Goal: Task Accomplishment & Management: Manage account settings

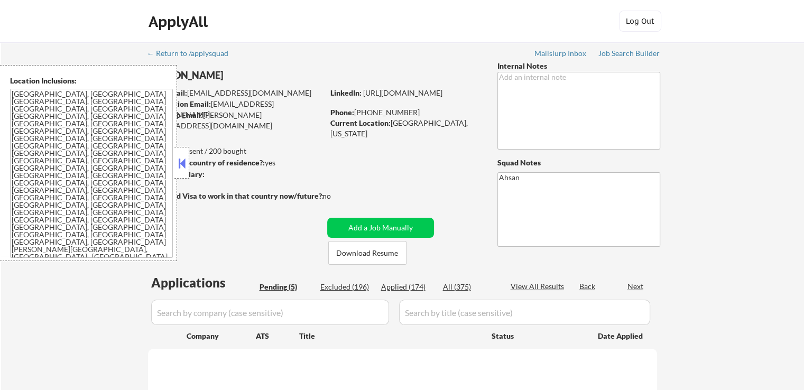
select select ""pending""
click at [773, 76] on div "← Return to /applysquad Mailslurp Inbox Job Search Builder [PERSON_NAME] User E…" at bounding box center [402, 325] width 803 height 567
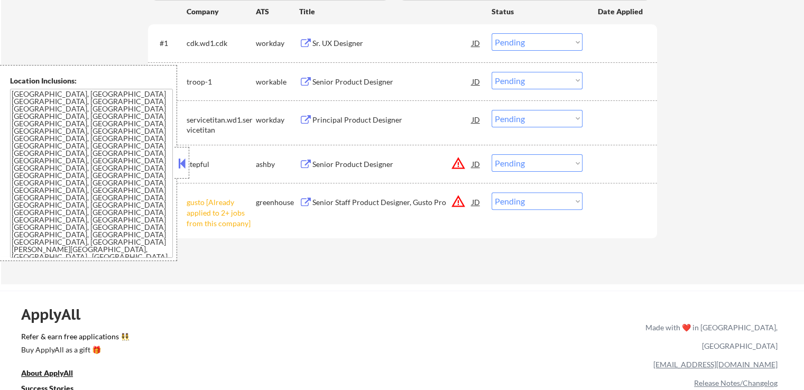
scroll to position [370, 0]
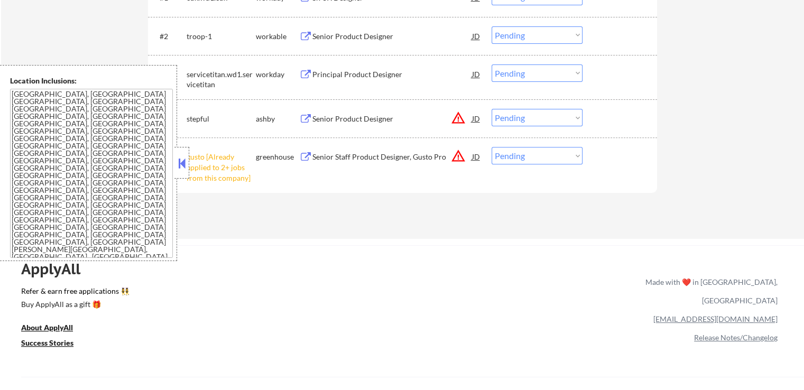
drag, startPoint x: 508, startPoint y: 158, endPoint x: 512, endPoint y: 161, distance: 5.6
click at [508, 158] on select "Choose an option... Pending Applied Excluded (Questions) Excluded (Expired) Exc…" at bounding box center [537, 155] width 91 height 17
select select ""excluded__other_""
click at [492, 147] on select "Choose an option... Pending Applied Excluded (Questions) Excluded (Expired) Exc…" at bounding box center [537, 155] width 91 height 17
click at [502, 253] on div "ApplyAll Refer & earn free applications 👯‍♀️ Buy ApplyAll as a gift 🎁 About App…" at bounding box center [402, 337] width 804 height 168
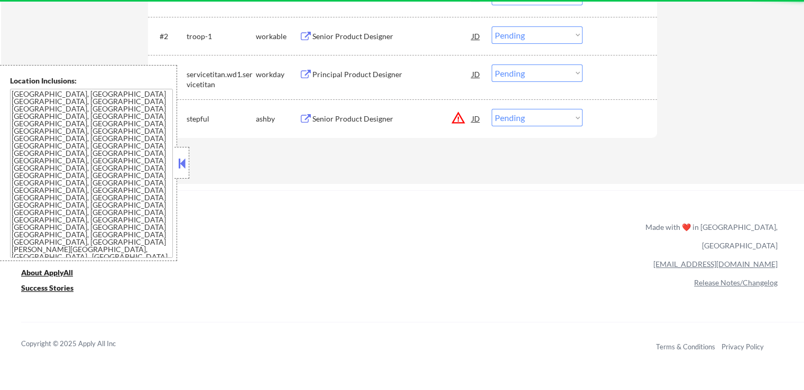
drag, startPoint x: 510, startPoint y: 116, endPoint x: 514, endPoint y: 123, distance: 8.5
click at [510, 116] on select "Choose an option... Pending Applied Excluded (Questions) Excluded (Expired) Exc…" at bounding box center [537, 117] width 91 height 17
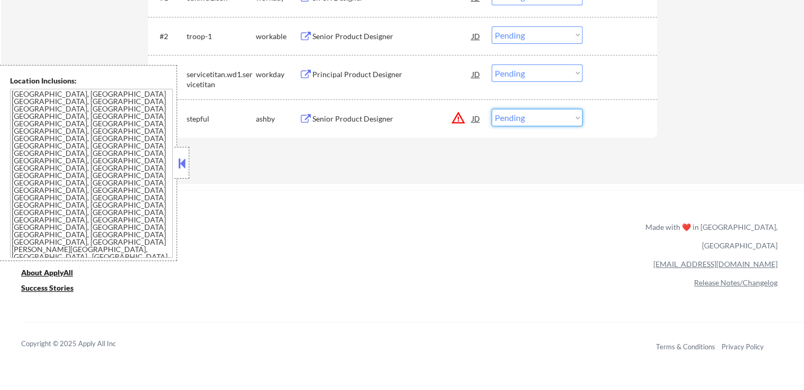
select select ""excluded__location_""
click at [492, 109] on select "Choose an option... Pending Applied Excluded (Questions) Excluded (Expired) Exc…" at bounding box center [537, 117] width 91 height 17
click at [521, 189] on div "← Return to /applysquad Mailslurp Inbox Job Search Builder [PERSON_NAME] User E…" at bounding box center [402, 178] width 804 height 1096
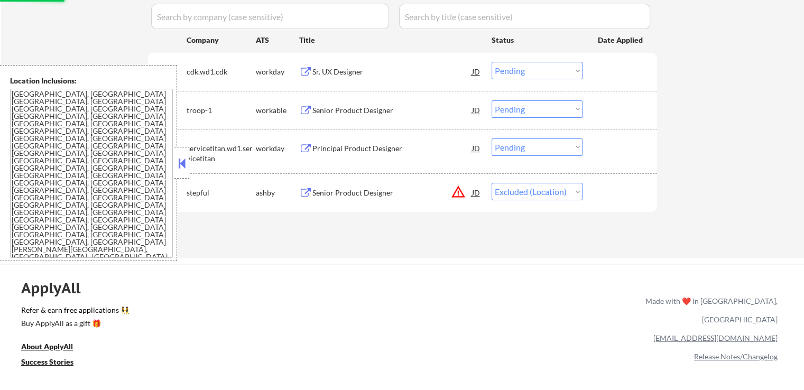
scroll to position [264, 0]
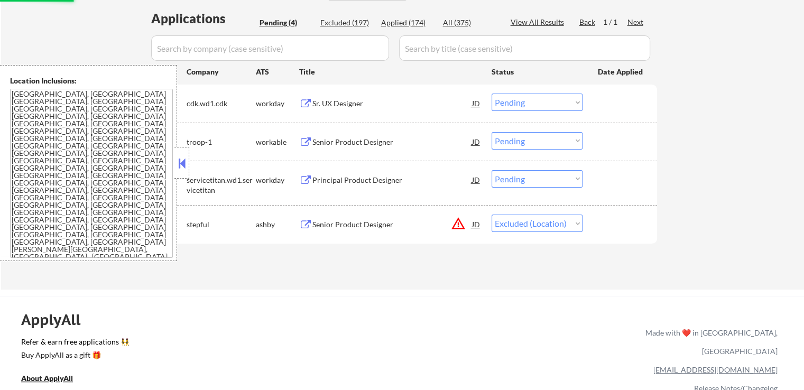
click at [361, 108] on div "Sr. UX Designer" at bounding box center [393, 103] width 160 height 11
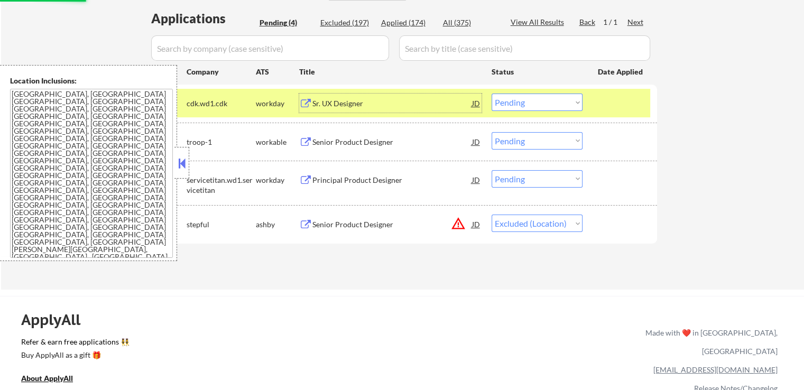
click at [369, 139] on div "Senior Product Designer" at bounding box center [393, 142] width 160 height 11
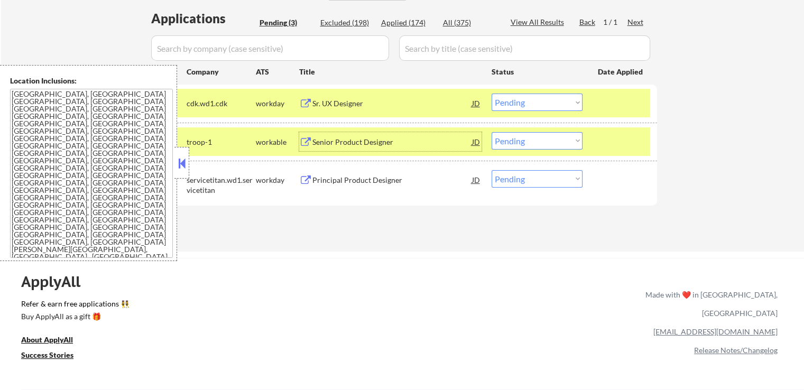
drag, startPoint x: 514, startPoint y: 104, endPoint x: 514, endPoint y: 109, distance: 5.8
click at [514, 104] on select "Choose an option... Pending Applied Excluded (Questions) Excluded (Expired) Exc…" at bounding box center [537, 102] width 91 height 17
click at [492, 94] on select "Choose an option... Pending Applied Excluded (Questions) Excluded (Expired) Exc…" at bounding box center [537, 102] width 91 height 17
click at [396, 177] on div "Principal Product Designer" at bounding box center [393, 180] width 160 height 11
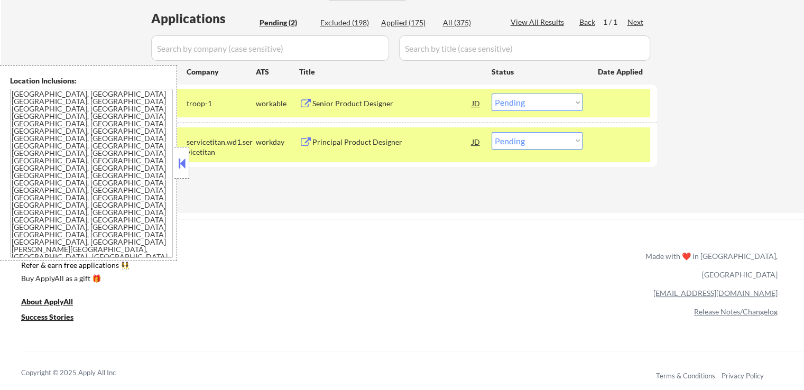
click at [532, 106] on select "Choose an option... Pending Applied Excluded (Questions) Excluded (Expired) Exc…" at bounding box center [537, 102] width 91 height 17
click at [492, 94] on select "Choose an option... Pending Applied Excluded (Questions) Excluded (Expired) Exc…" at bounding box center [537, 102] width 91 height 17
click at [506, 179] on div "Applications Pending (2) Excluded (198) Applied (175) All (375) View All Result…" at bounding box center [402, 102] width 509 height 184
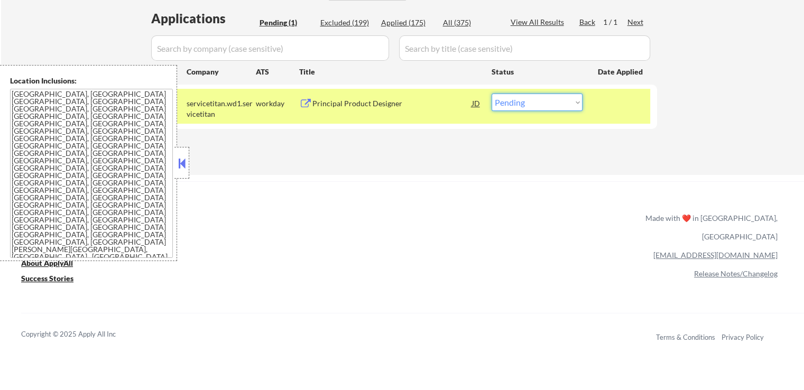
drag, startPoint x: 514, startPoint y: 100, endPoint x: 514, endPoint y: 110, distance: 10.0
click at [514, 103] on select "Choose an option... Pending Applied Excluded (Questions) Excluded (Expired) Exc…" at bounding box center [537, 102] width 91 height 17
select select ""applied""
click at [492, 94] on select "Choose an option... Pending Applied Excluded (Questions) Excluded (Expired) Exc…" at bounding box center [537, 102] width 91 height 17
